Goal: Find contact information: Find contact information

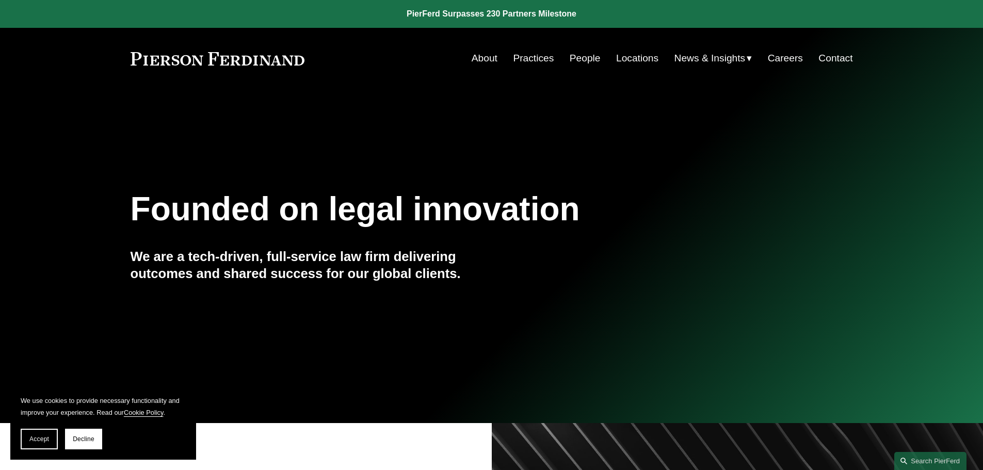
drag, startPoint x: 41, startPoint y: 434, endPoint x: 208, endPoint y: 387, distance: 173.6
click at [42, 428] on button "Accept" at bounding box center [39, 439] width 37 height 21
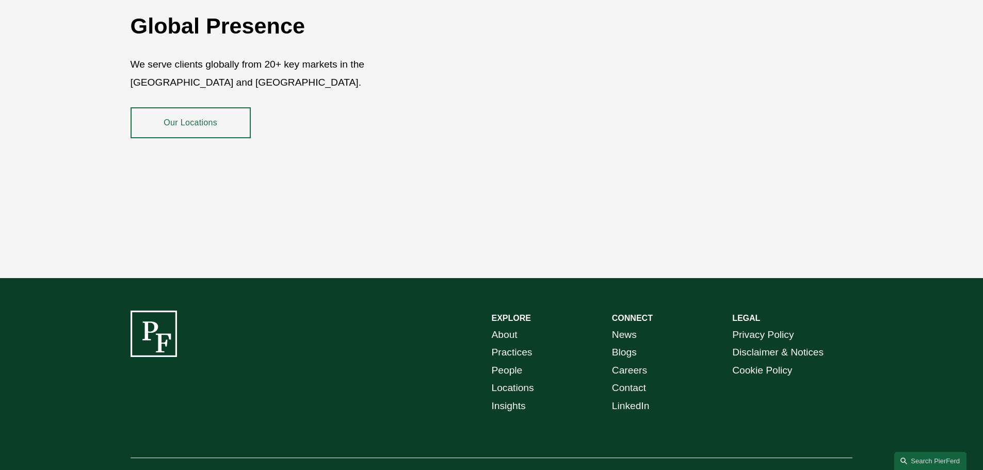
scroll to position [1858, 0]
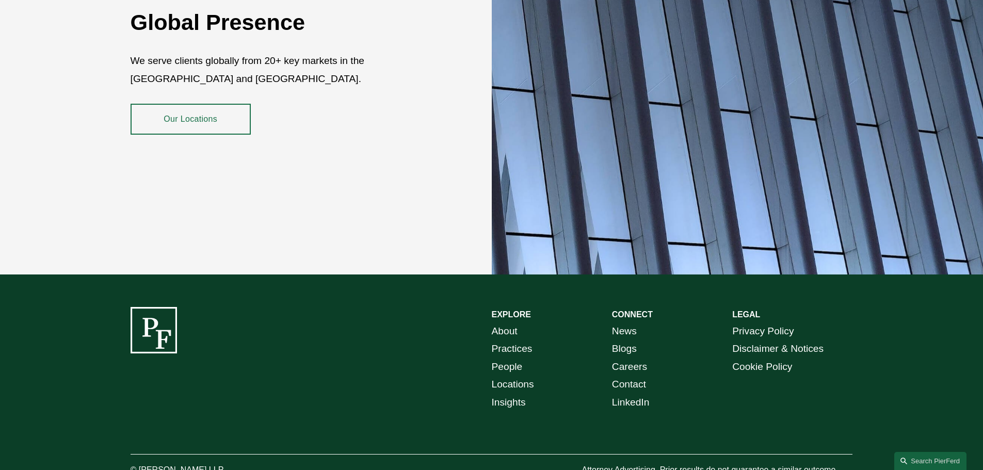
click at [504, 340] on link "Practices" at bounding box center [512, 349] width 41 height 18
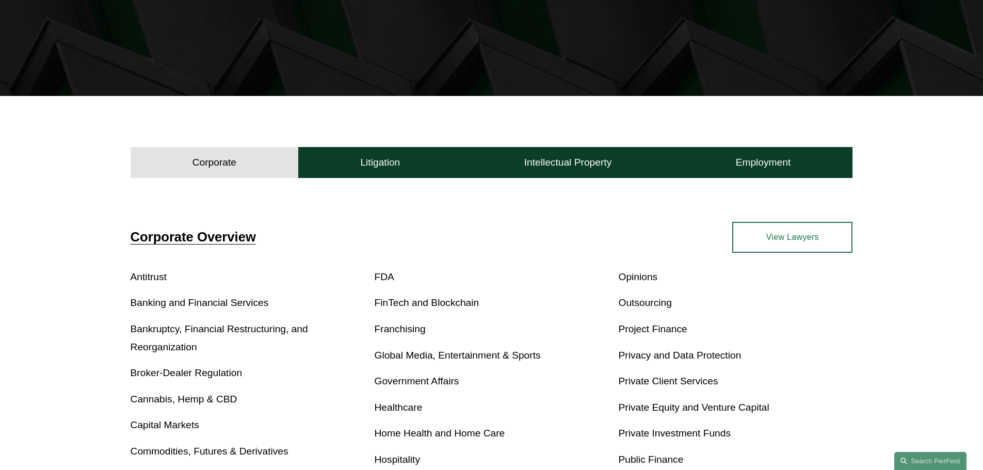
scroll to position [258, 0]
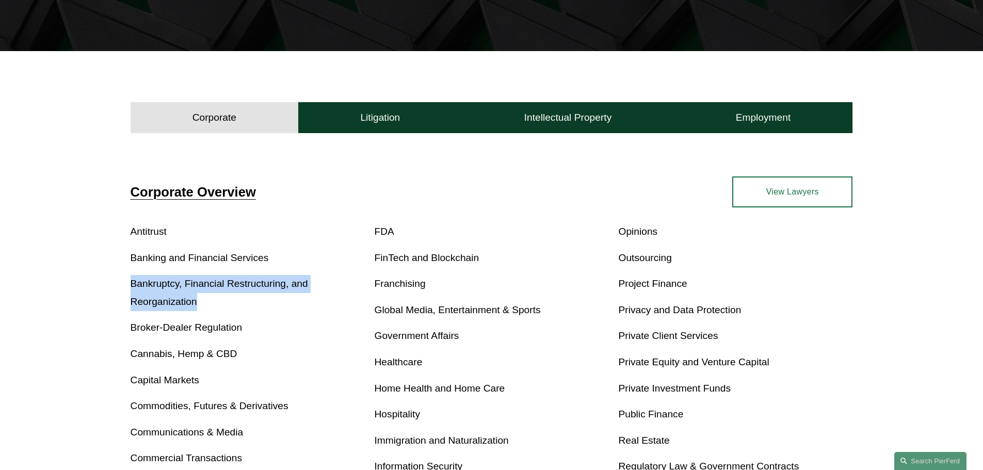
drag, startPoint x: 198, startPoint y: 304, endPoint x: 125, endPoint y: 287, distance: 75.3
click at [125, 288] on div "Corporate Overview Antitrust Banking and Financial Services Bankruptcy, Financi…" at bounding box center [491, 410] width 983 height 466
click at [145, 288] on link "Bankruptcy, Financial Restructuring, and Reorganization" at bounding box center [220, 292] width 178 height 29
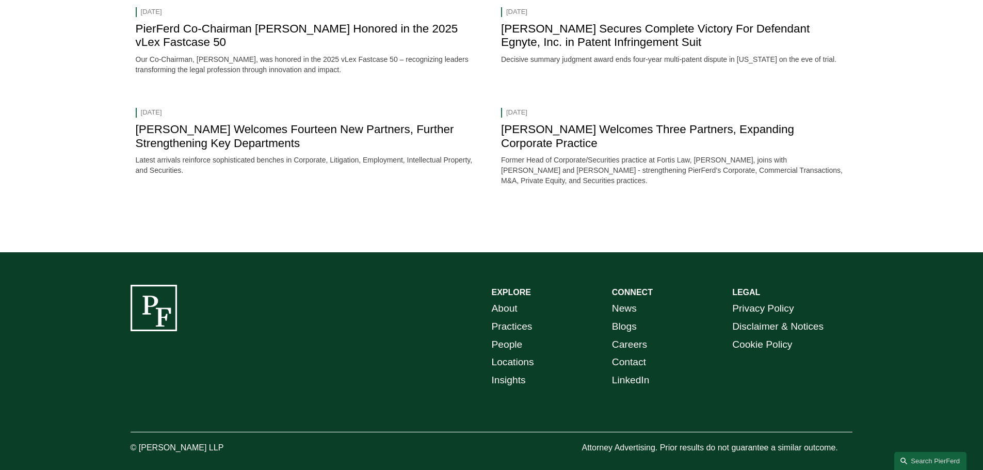
scroll to position [1534, 0]
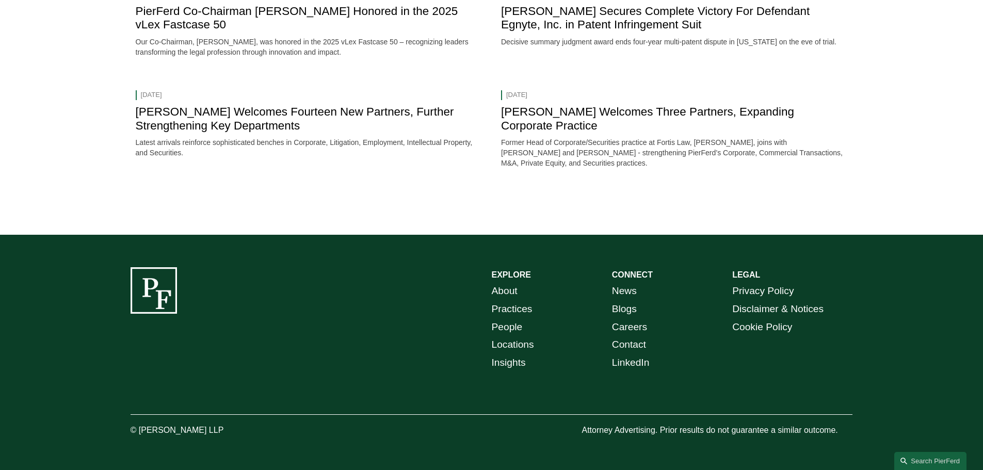
click at [508, 347] on link "Locations" at bounding box center [513, 345] width 42 height 18
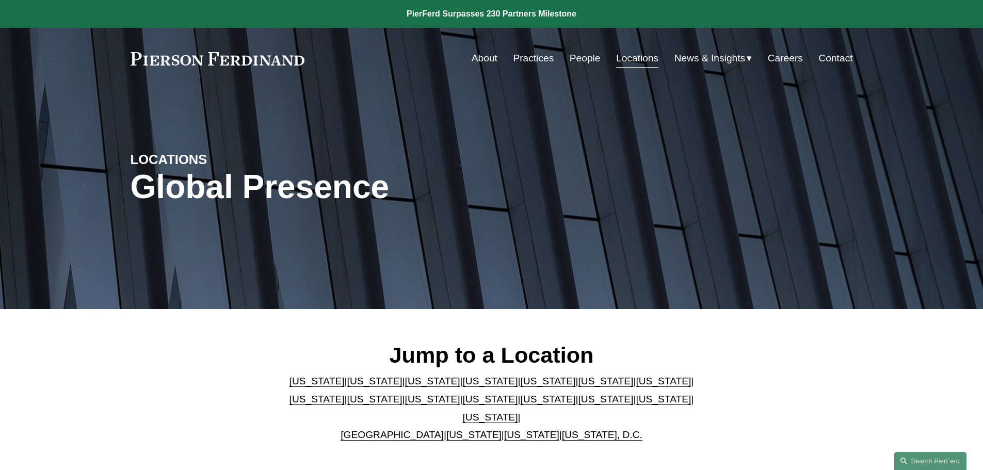
click at [463, 405] on link "[US_STATE]" at bounding box center [490, 399] width 55 height 11
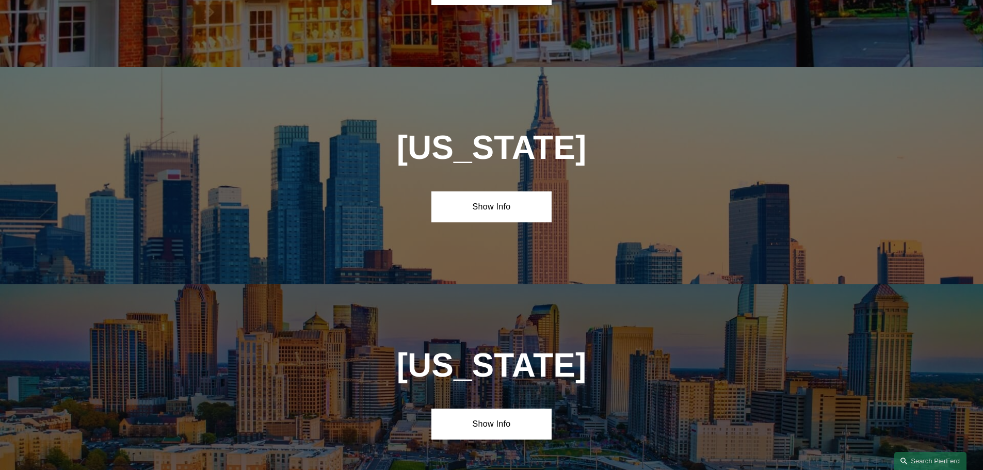
scroll to position [2644, 0]
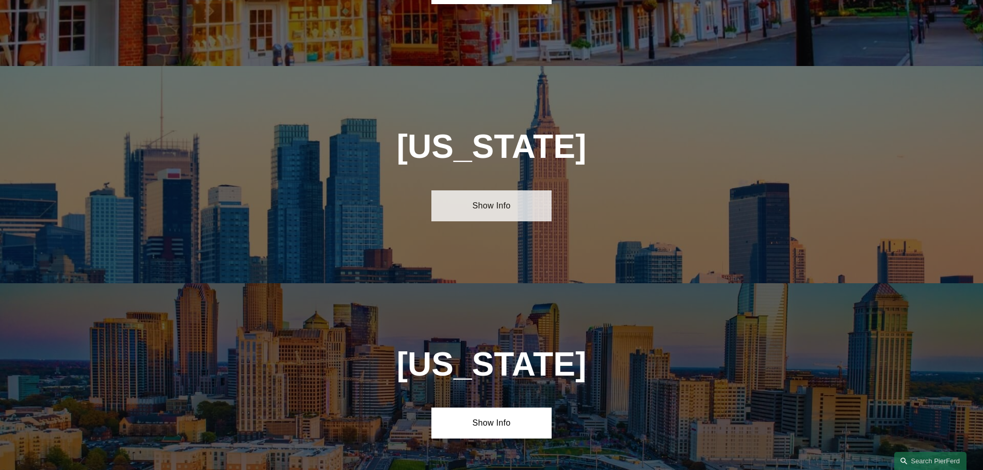
click at [500, 190] on link "Show Info" at bounding box center [492, 205] width 120 height 31
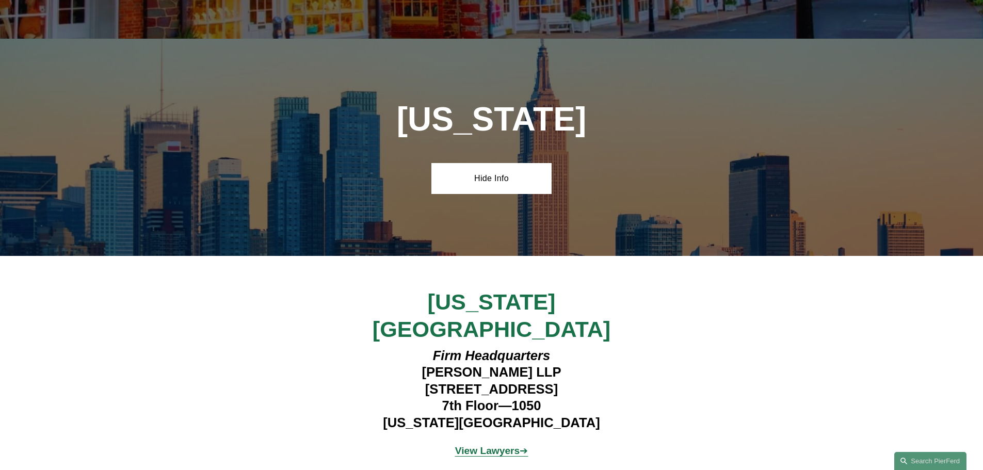
scroll to position [2695, 0]
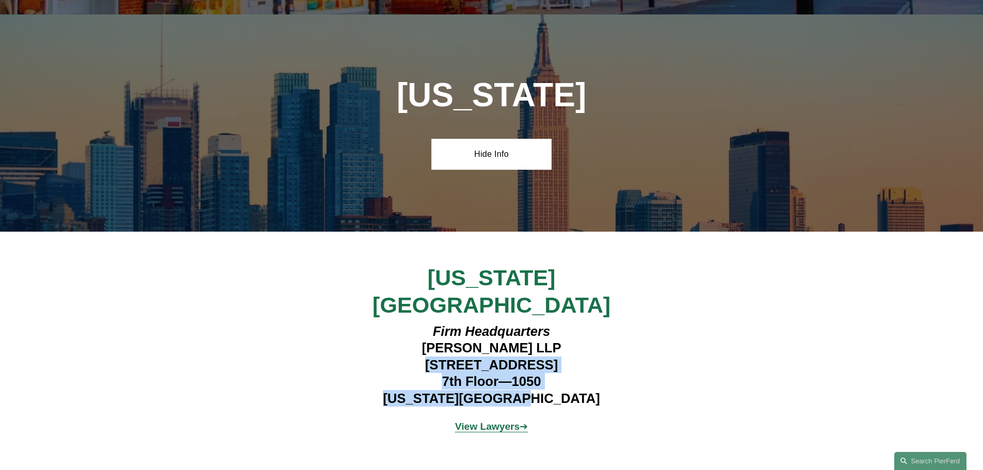
drag, startPoint x: 401, startPoint y: 274, endPoint x: 599, endPoint y: 314, distance: 202.3
click at [599, 323] on h4 "Firm Headquarters Pierson Ferdinand LLP 1270 Avenue of the Americas 7th Floor—1…" at bounding box center [491, 365] width 301 height 84
click at [583, 323] on h4 "Firm Headquarters Pierson Ferdinand LLP 1270 Avenue of the Americas 7th Floor—1…" at bounding box center [491, 365] width 301 height 84
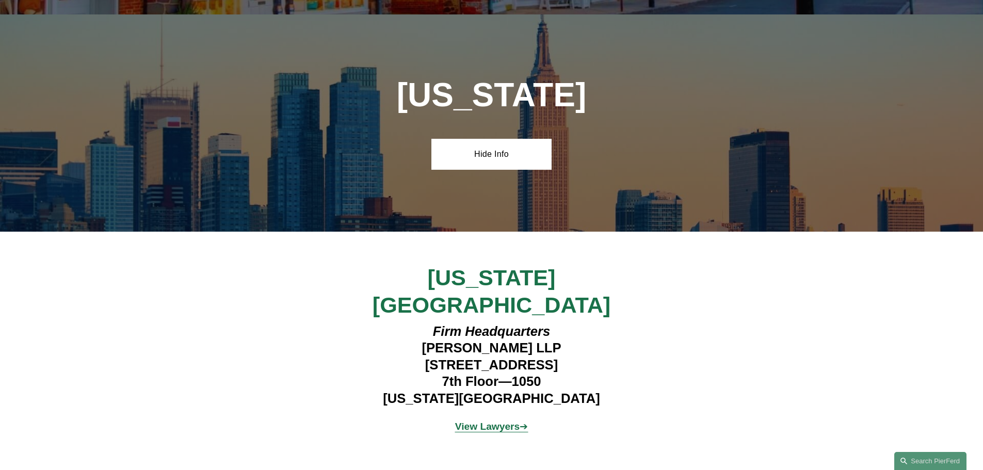
click at [495, 421] on strong "View Lawyers" at bounding box center [487, 426] width 65 height 11
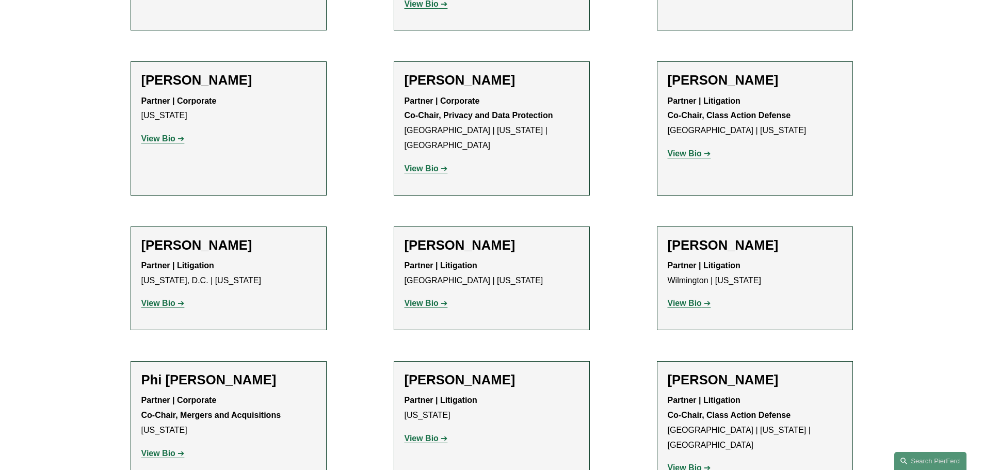
scroll to position [2422, 0]
